Goal: Task Accomplishment & Management: Complete application form

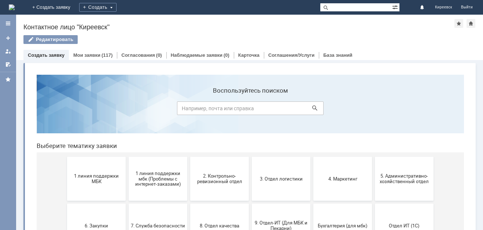
drag, startPoint x: 95, startPoint y: 177, endPoint x: 98, endPoint y: 174, distance: 4.9
click at [95, 177] on span "1 линия поддержки МБК" at bounding box center [96, 179] width 54 height 11
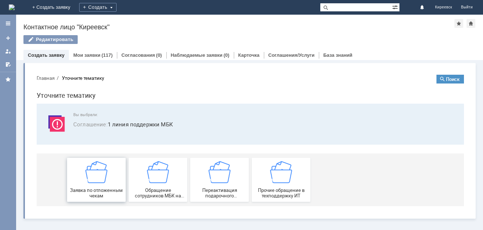
click at [96, 183] on img at bounding box center [96, 172] width 22 height 22
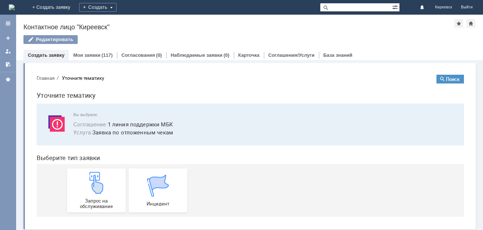
click at [96, 183] on img at bounding box center [96, 183] width 22 height 22
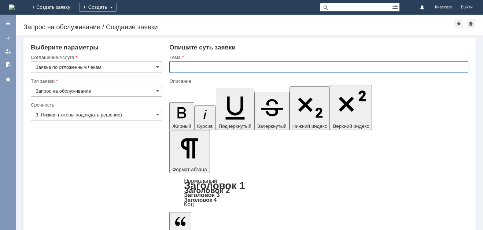
click at [186, 71] on input "text" at bounding box center [318, 67] width 299 height 12
type input "МБК Киреевск. Отложенные чеки"
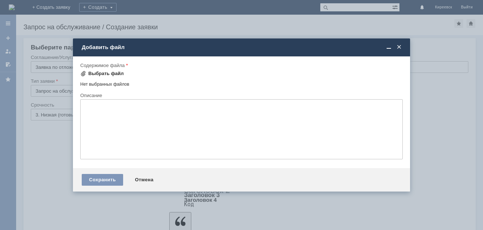
click at [111, 74] on div "Выбрать файл" at bounding box center [106, 74] width 36 height 6
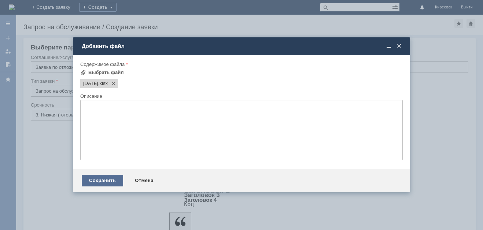
click at [109, 181] on div "Сохранить" at bounding box center [102, 181] width 41 height 12
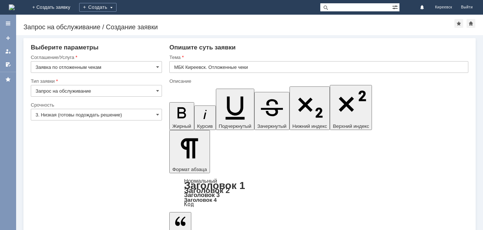
click at [57, 114] on input "3. Низкая (готовы подождать решение)" at bounding box center [96, 115] width 131 height 12
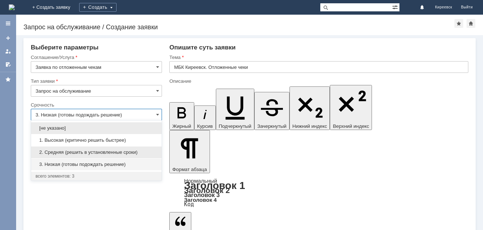
click at [61, 150] on span "2. Средняя (решить в установленные сроки)" at bounding box center [97, 153] width 122 height 6
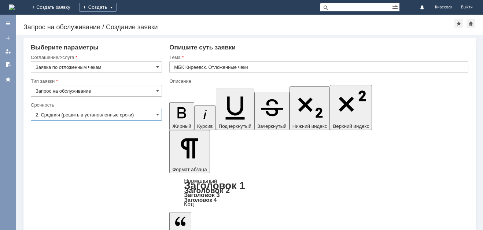
type input "2. Средняя (решить в установленные сроки)"
